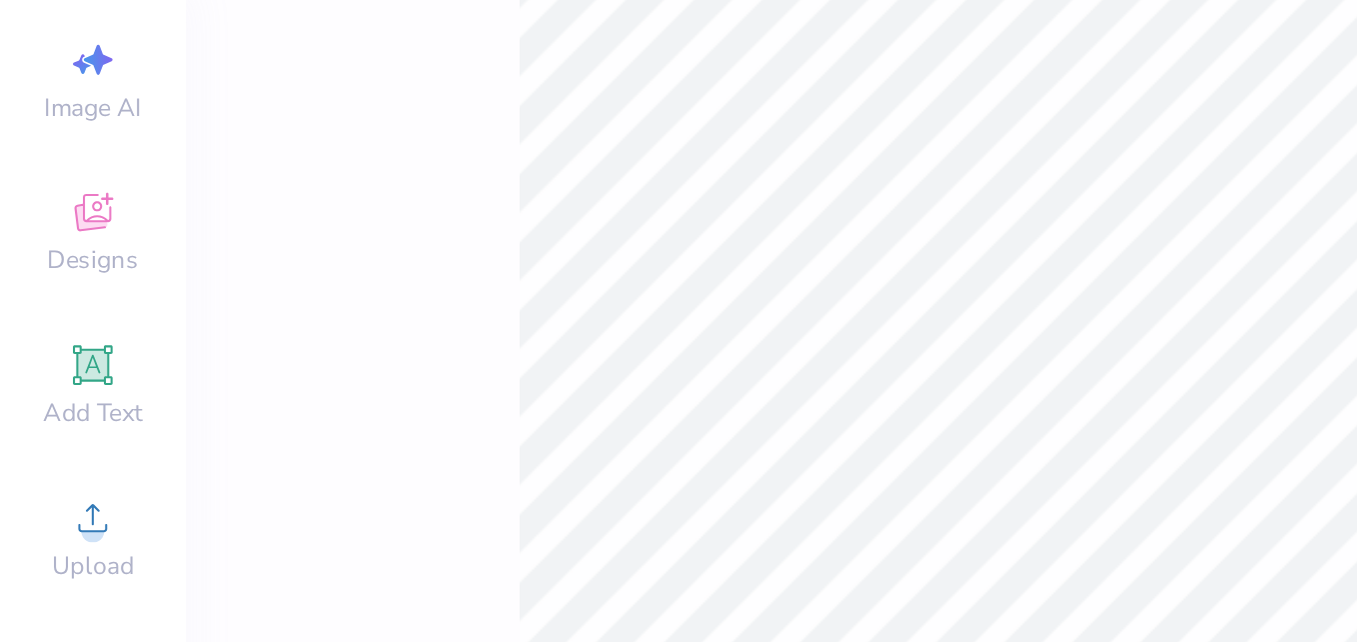
scroll to position [17, 0]
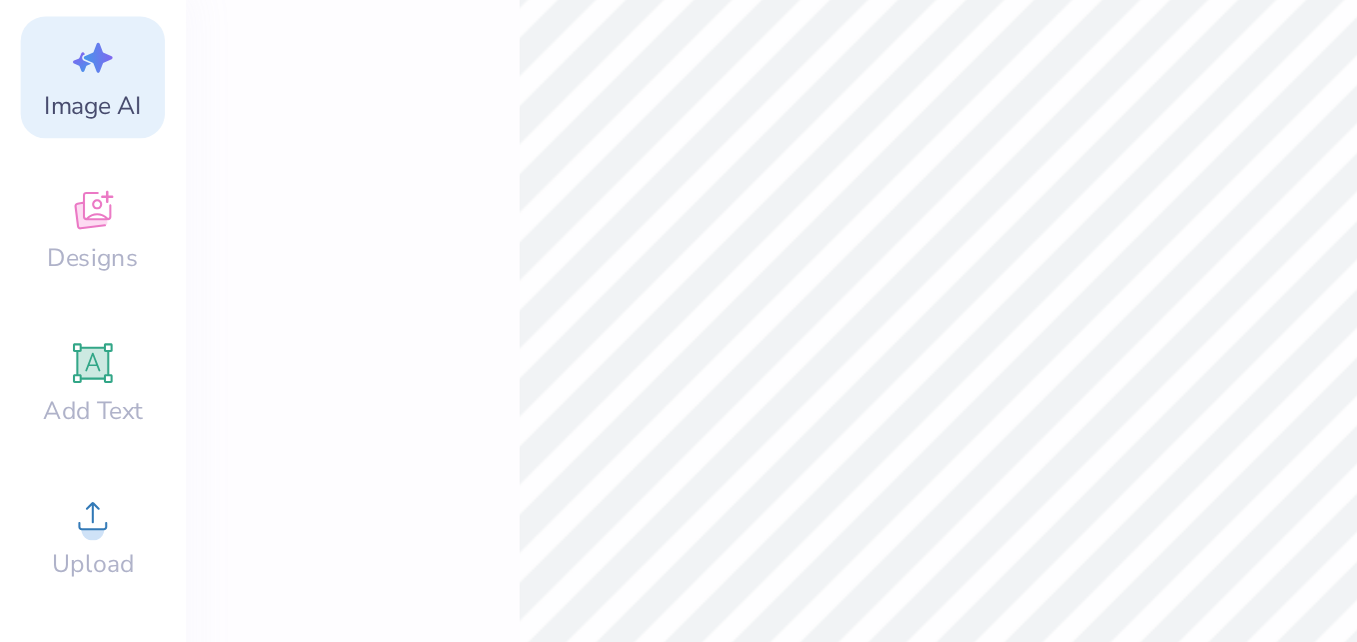
click at [38, 140] on span "Image AI" at bounding box center [45, 139] width 47 height 16
select select "4"
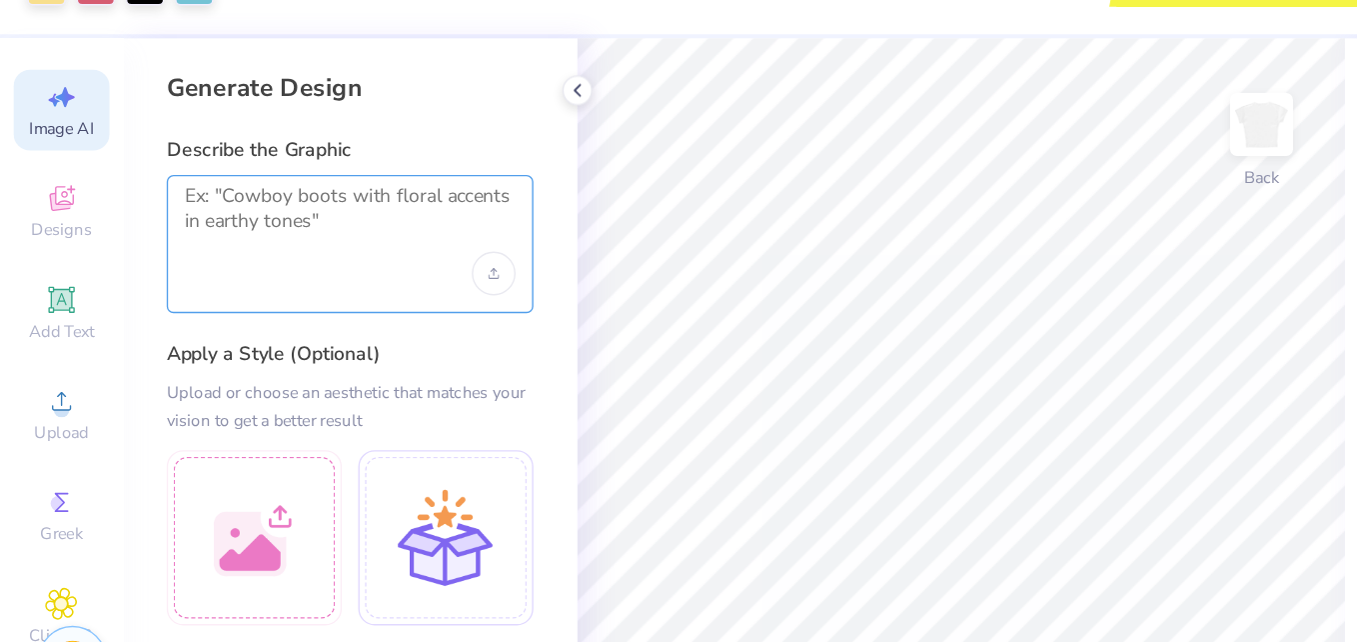
click at [169, 196] on textarea at bounding box center [256, 205] width 242 height 50
type textarea "nude"
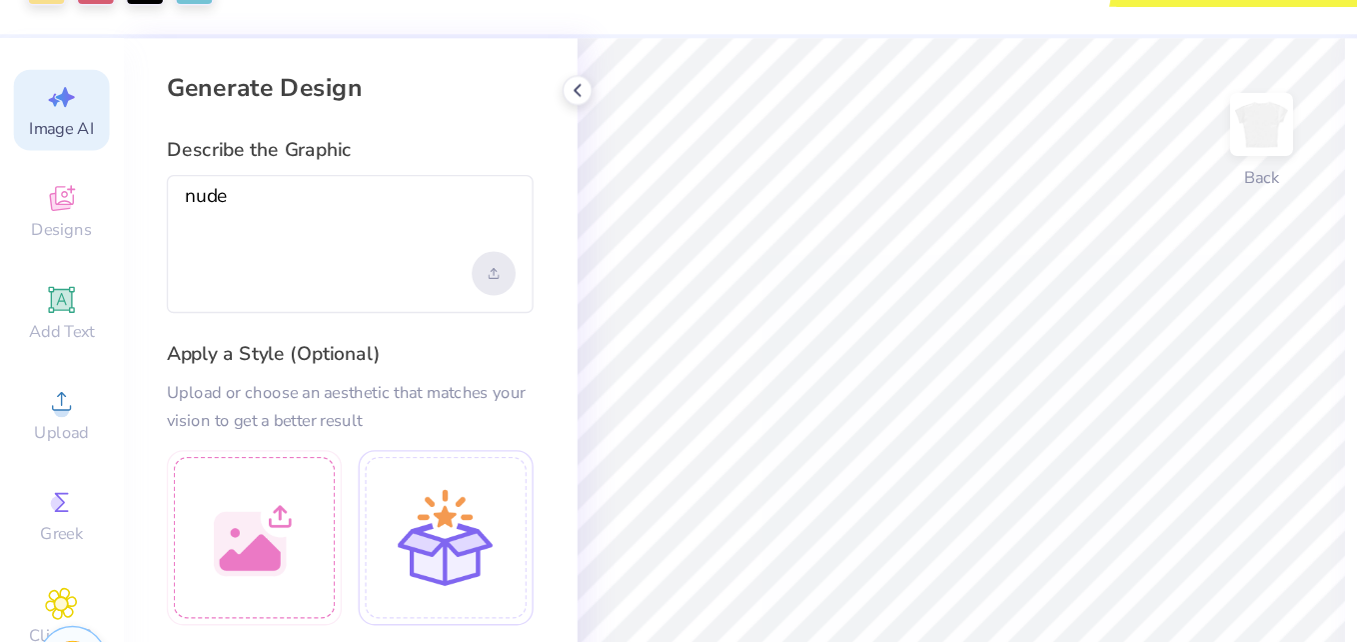
click at [355, 245] on div "Upload image" at bounding box center [361, 245] width 32 height 32
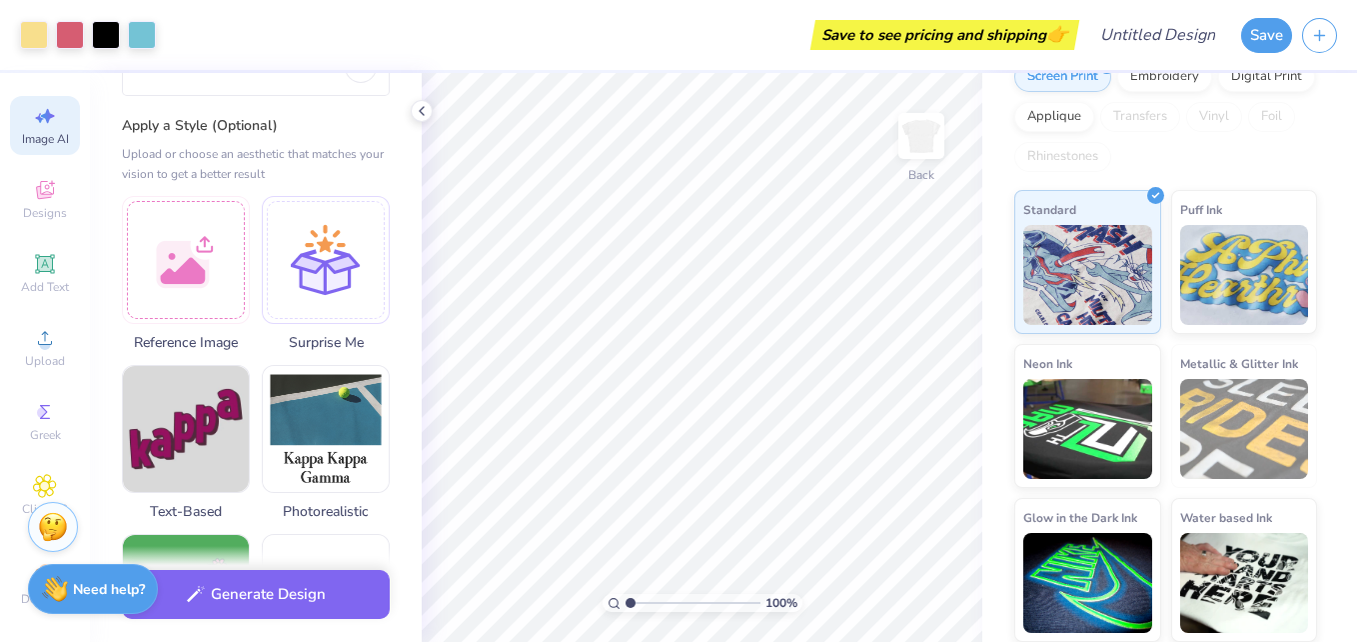
scroll to position [248, 0]
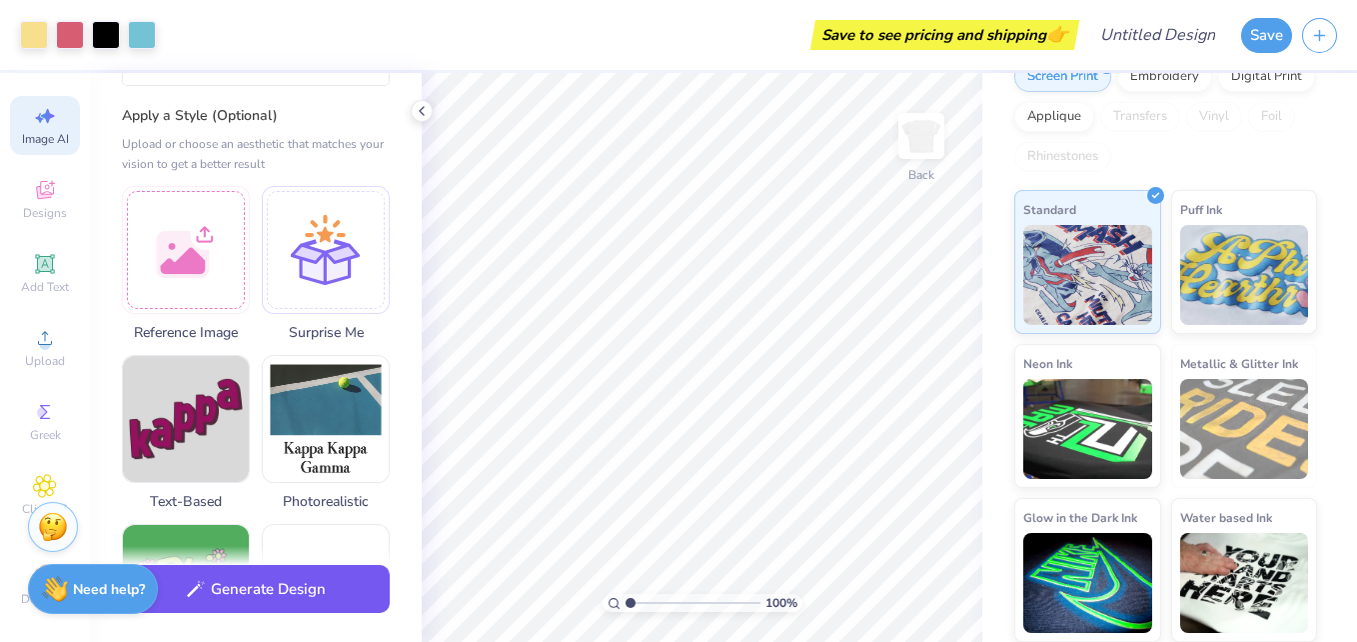
click at [356, 596] on button "Generate Design" at bounding box center [256, 589] width 268 height 49
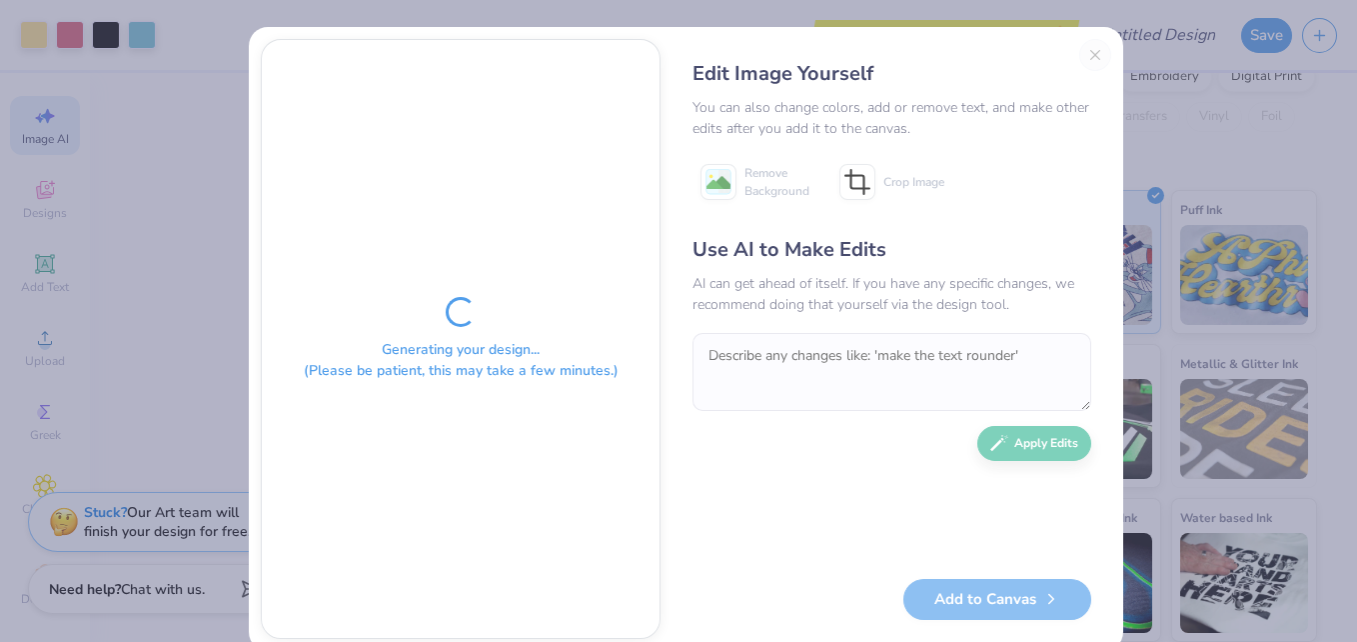
scroll to position [0, 45]
